Goal: Transaction & Acquisition: Book appointment/travel/reservation

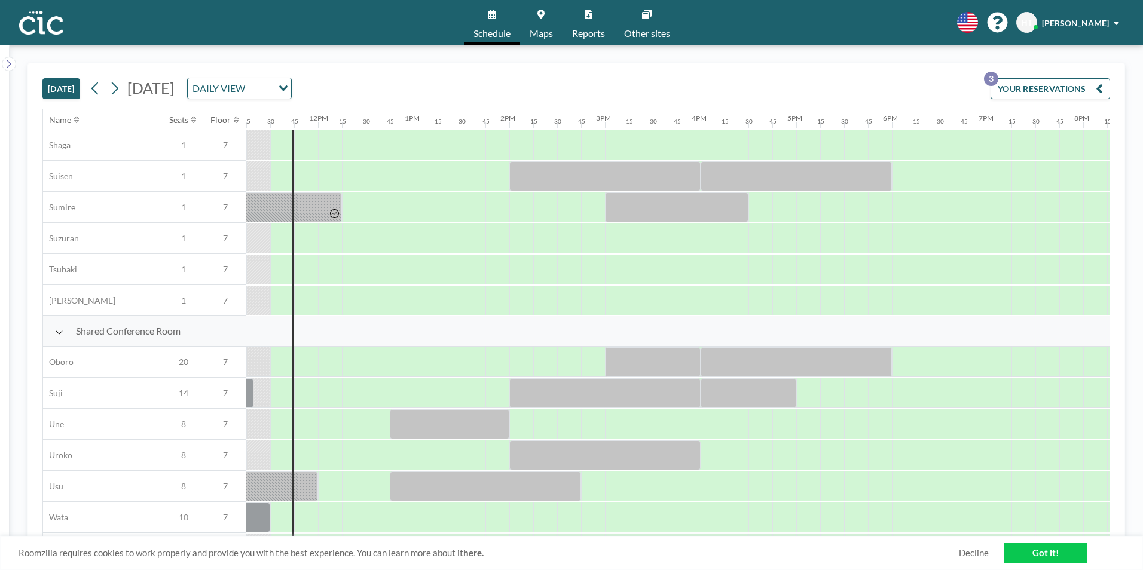
scroll to position [717, 1076]
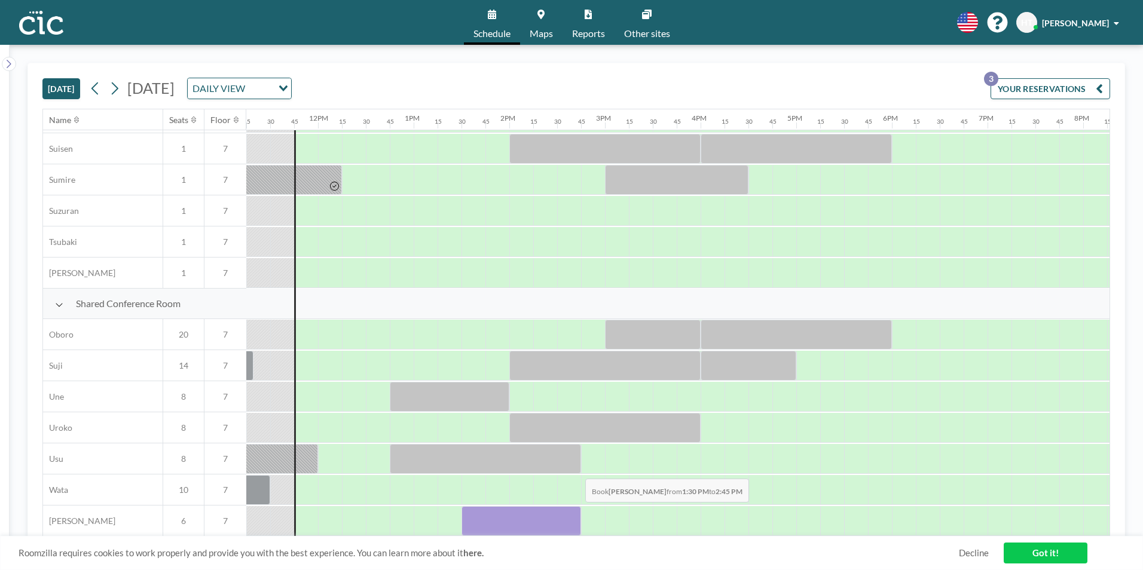
drag, startPoint x: 479, startPoint y: 509, endPoint x: 576, endPoint y: 511, distance: 96.9
click at [576, 511] on div at bounding box center [522, 521] width 120 height 30
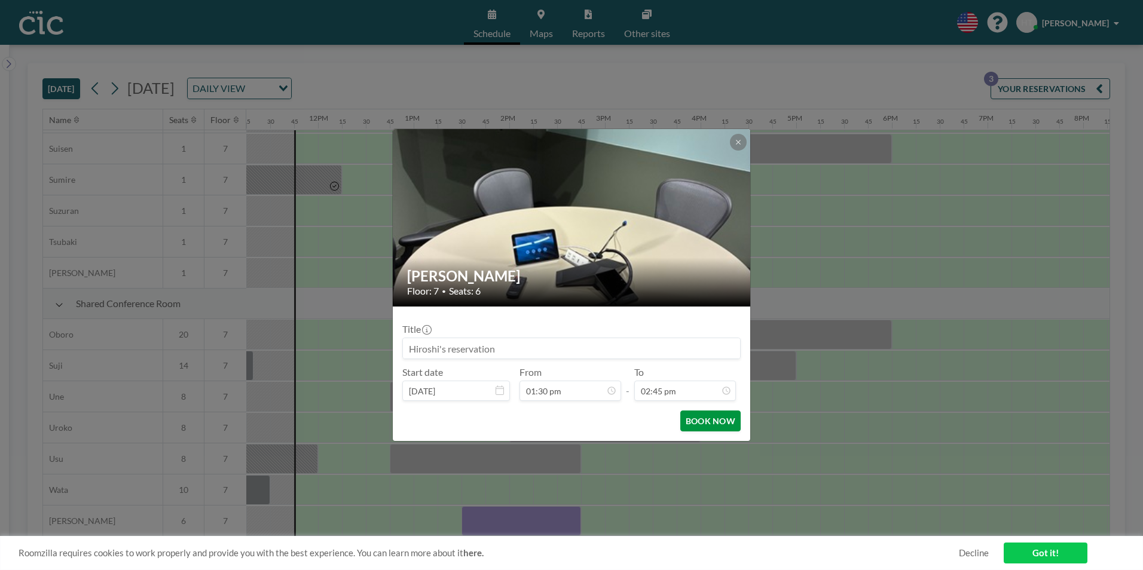
click at [700, 413] on button "BOOK NOW" at bounding box center [711, 421] width 60 height 21
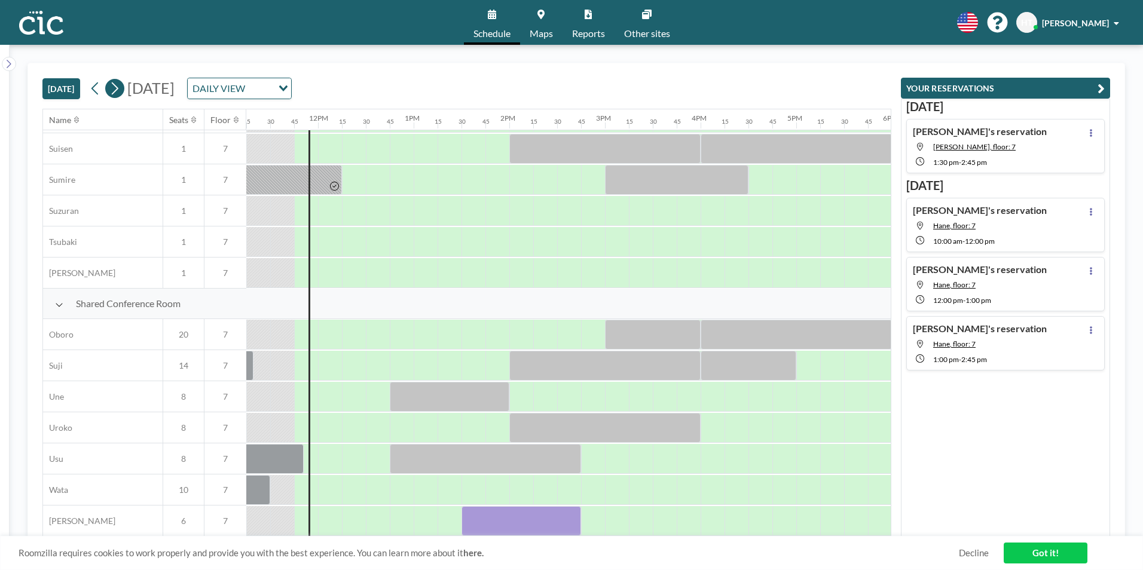
click at [117, 89] on icon at bounding box center [114, 89] width 11 height 18
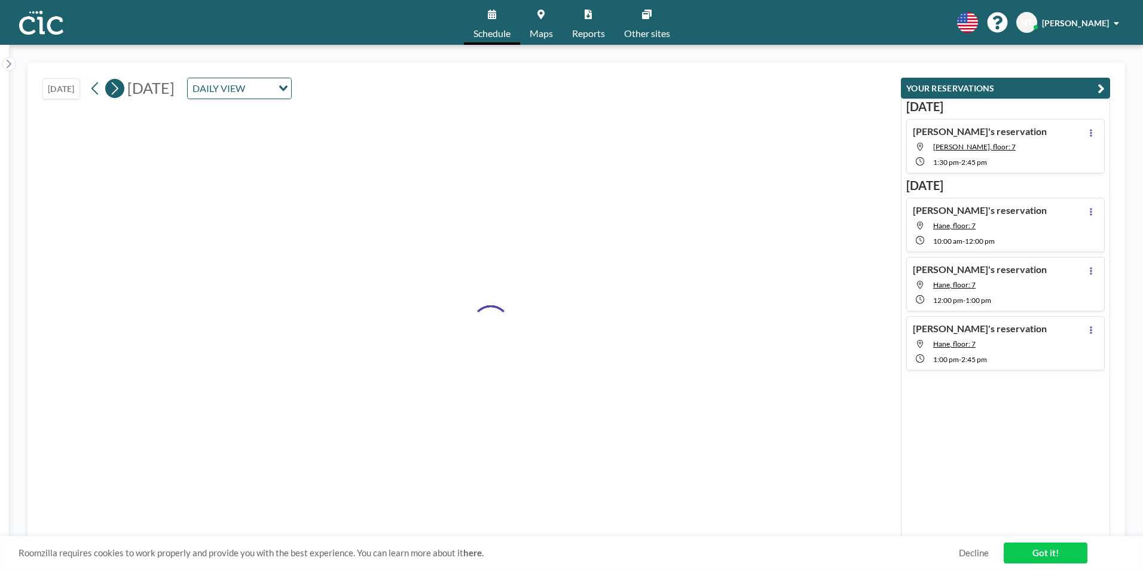
click at [118, 89] on icon at bounding box center [114, 89] width 11 height 18
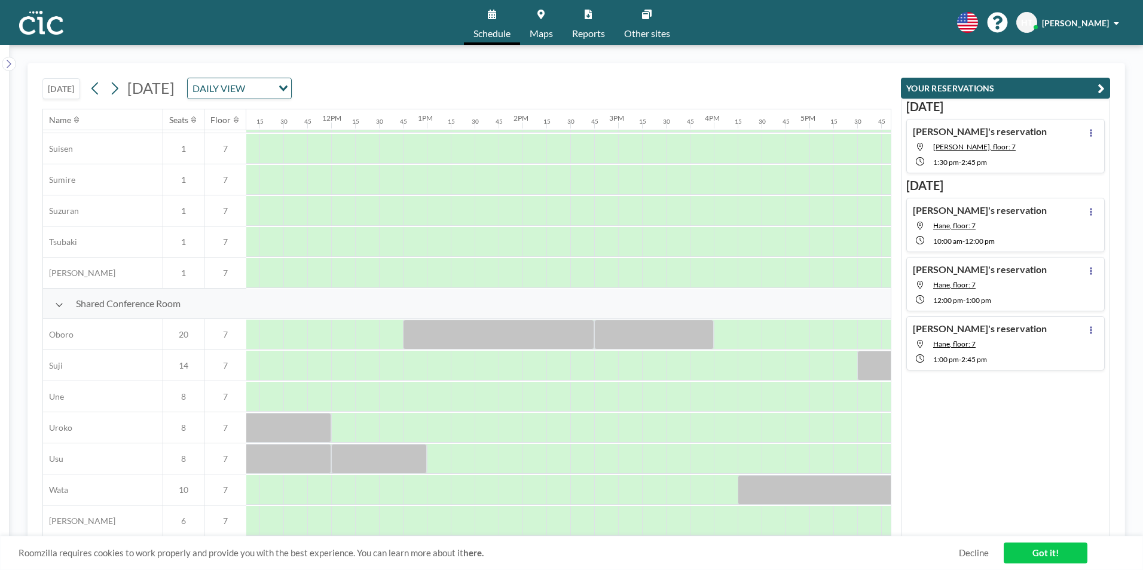
scroll to position [717, 1071]
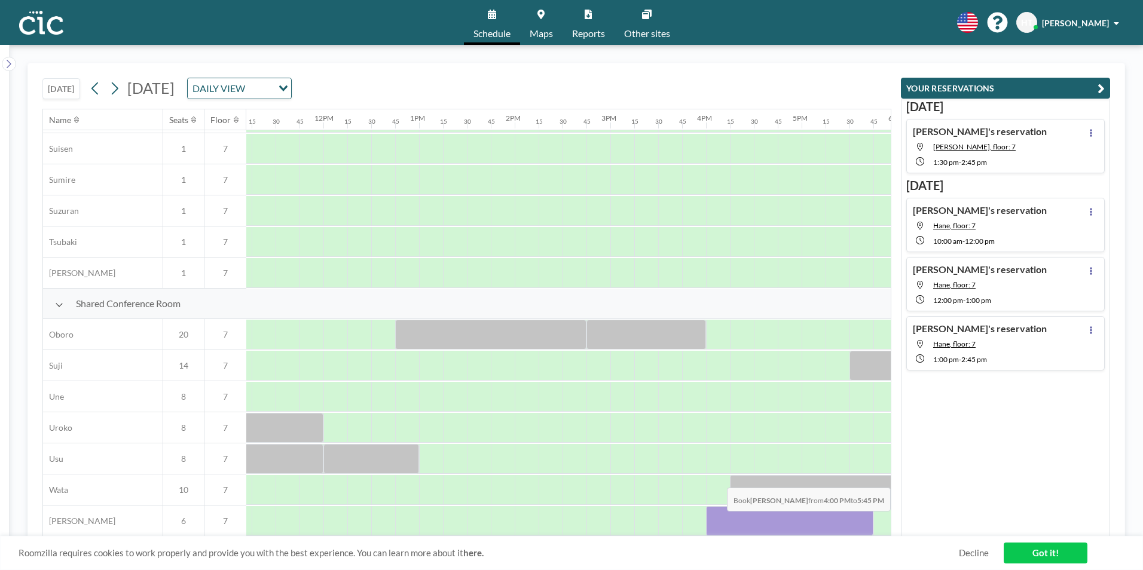
drag, startPoint x: 716, startPoint y: 516, endPoint x: 852, endPoint y: 520, distance: 135.2
click at [852, 520] on div at bounding box center [789, 521] width 167 height 30
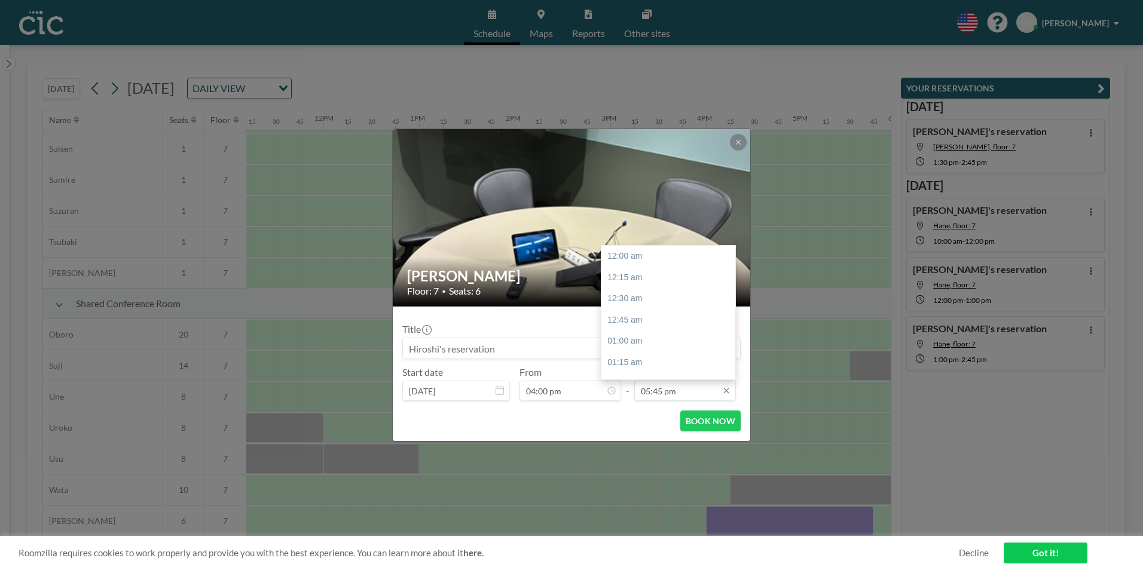
scroll to position [1511, 0]
click at [663, 392] on input "05:45 pm" at bounding box center [685, 391] width 102 height 20
click at [641, 278] on div "06:00 pm" at bounding box center [672, 278] width 140 height 22
type input "06:00 pm"
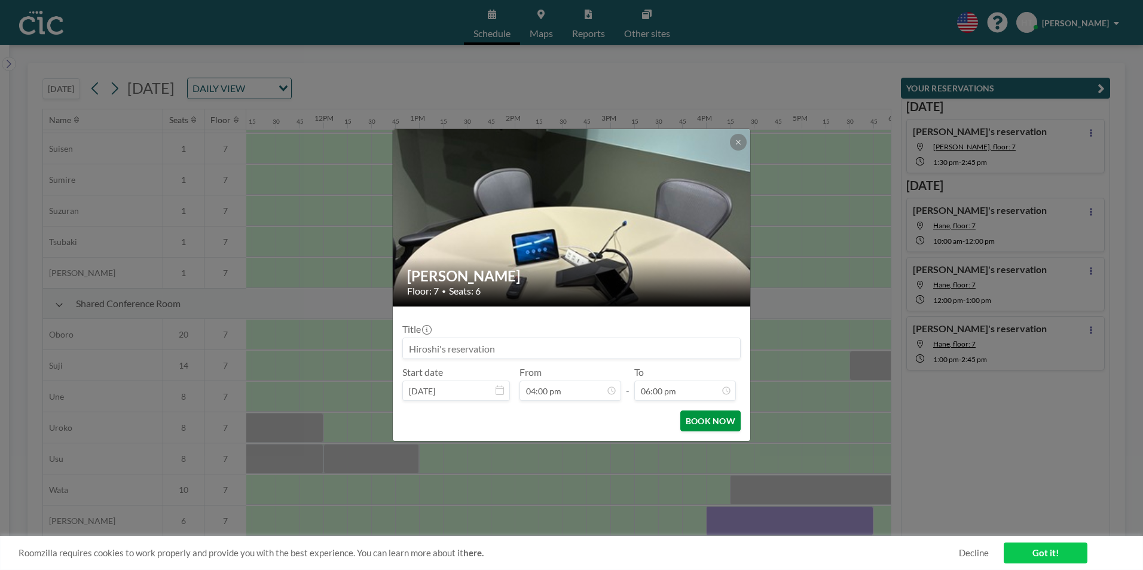
scroll to position [1533, 0]
click at [700, 426] on button "BOOK NOW" at bounding box center [711, 421] width 60 height 21
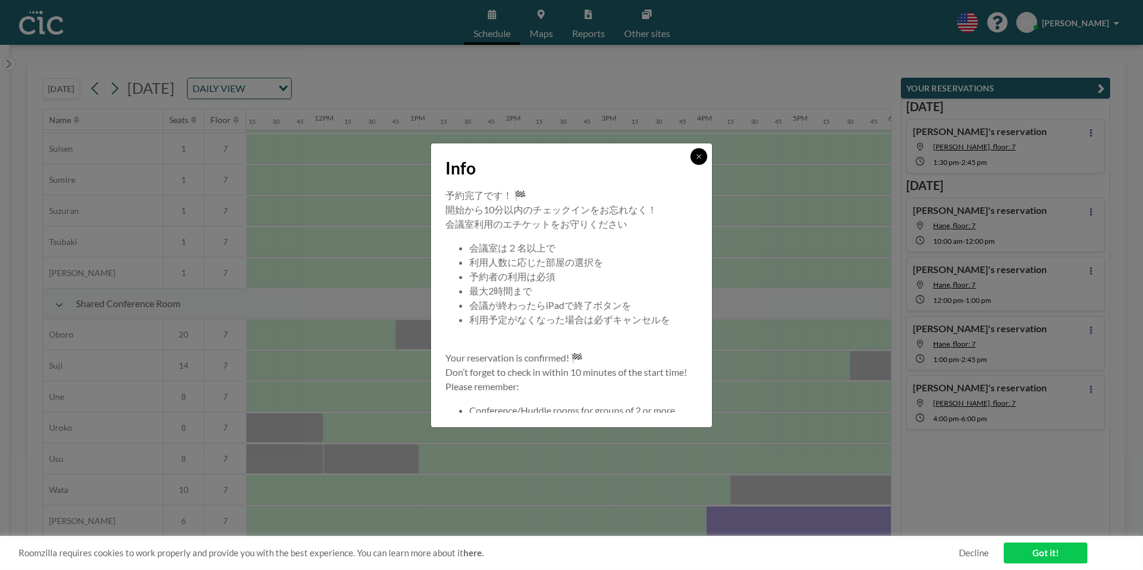
click at [699, 153] on icon at bounding box center [698, 156] width 7 height 7
